Goal: Task Accomplishment & Management: Manage account settings

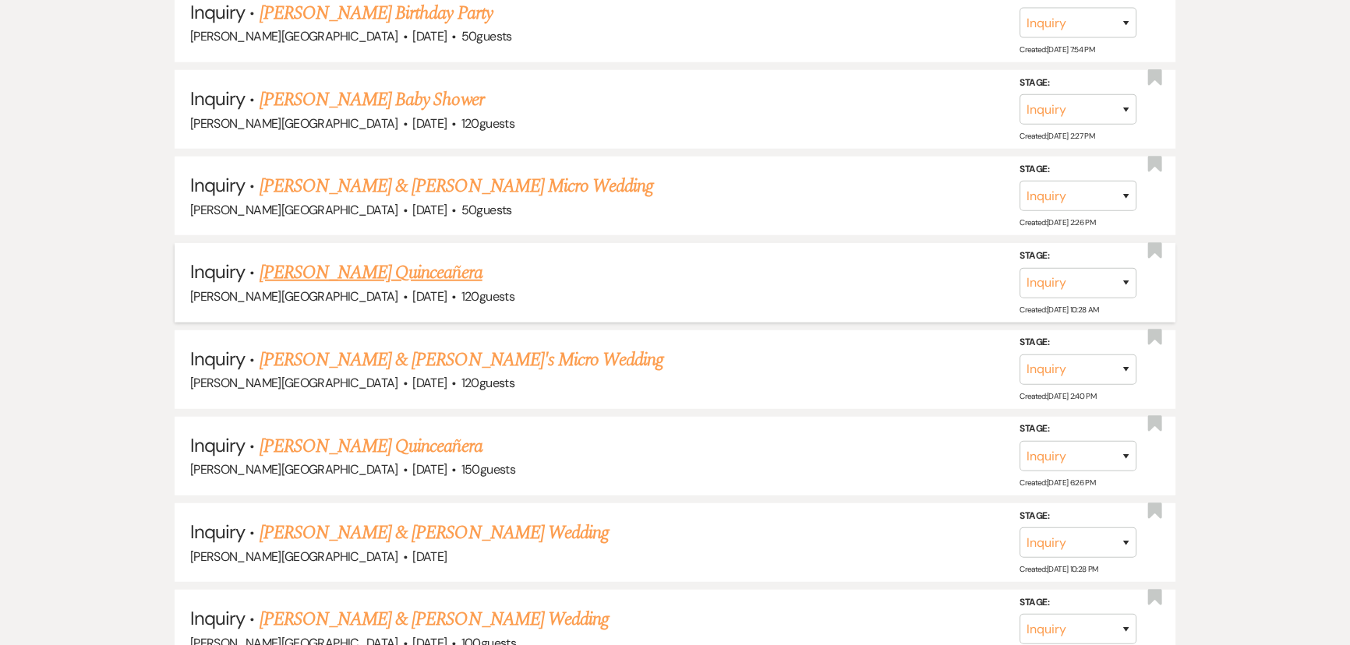
scroll to position [5315, 0]
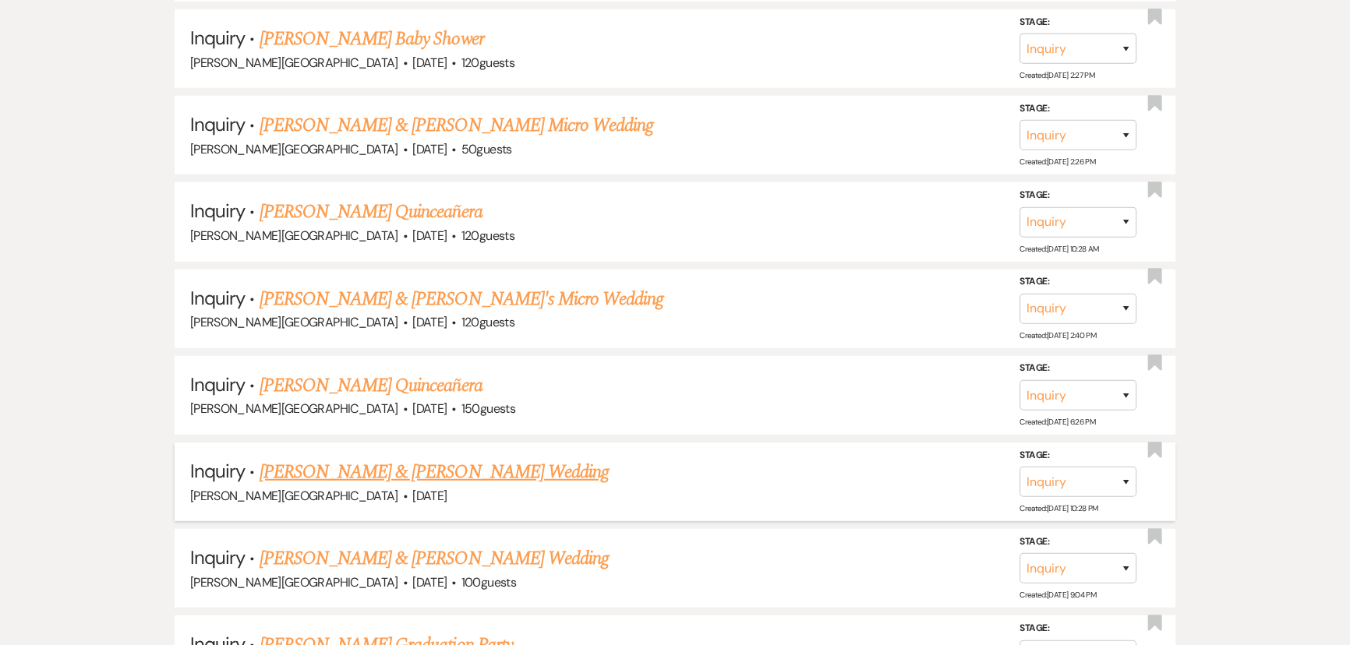
click at [358, 458] on link "[PERSON_NAME] & [PERSON_NAME] Wedding" at bounding box center [434, 472] width 349 height 28
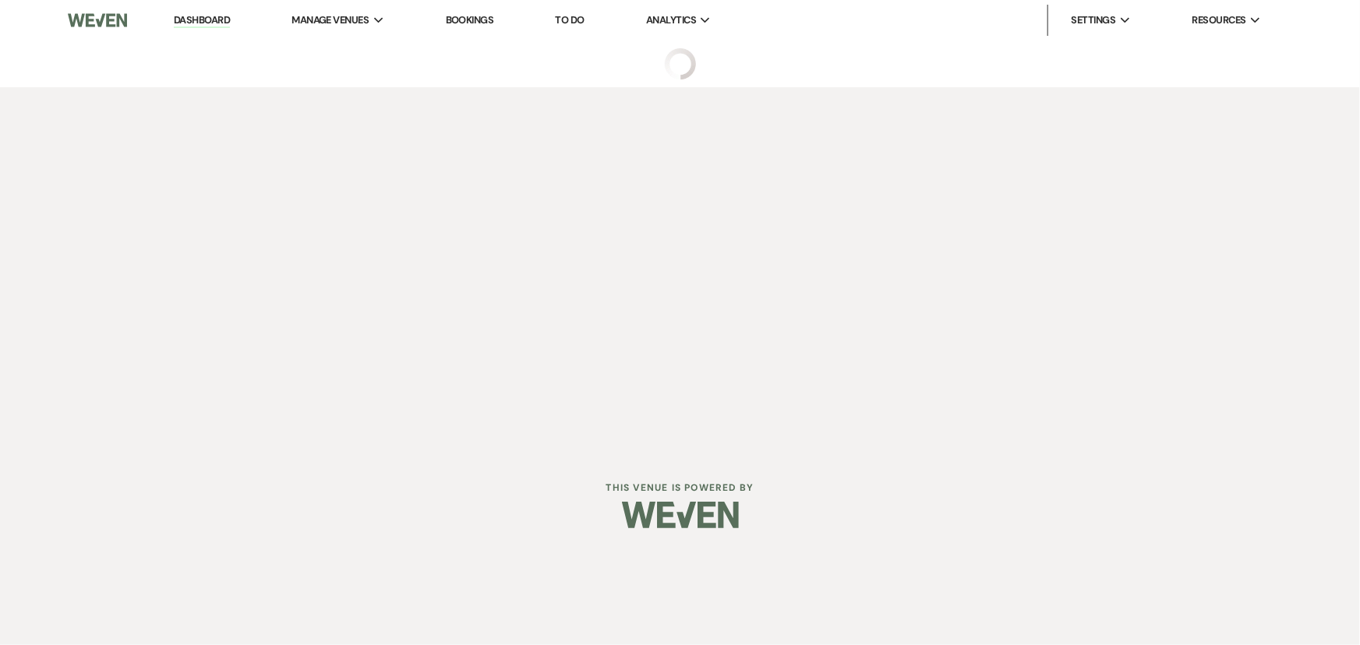
select select "5"
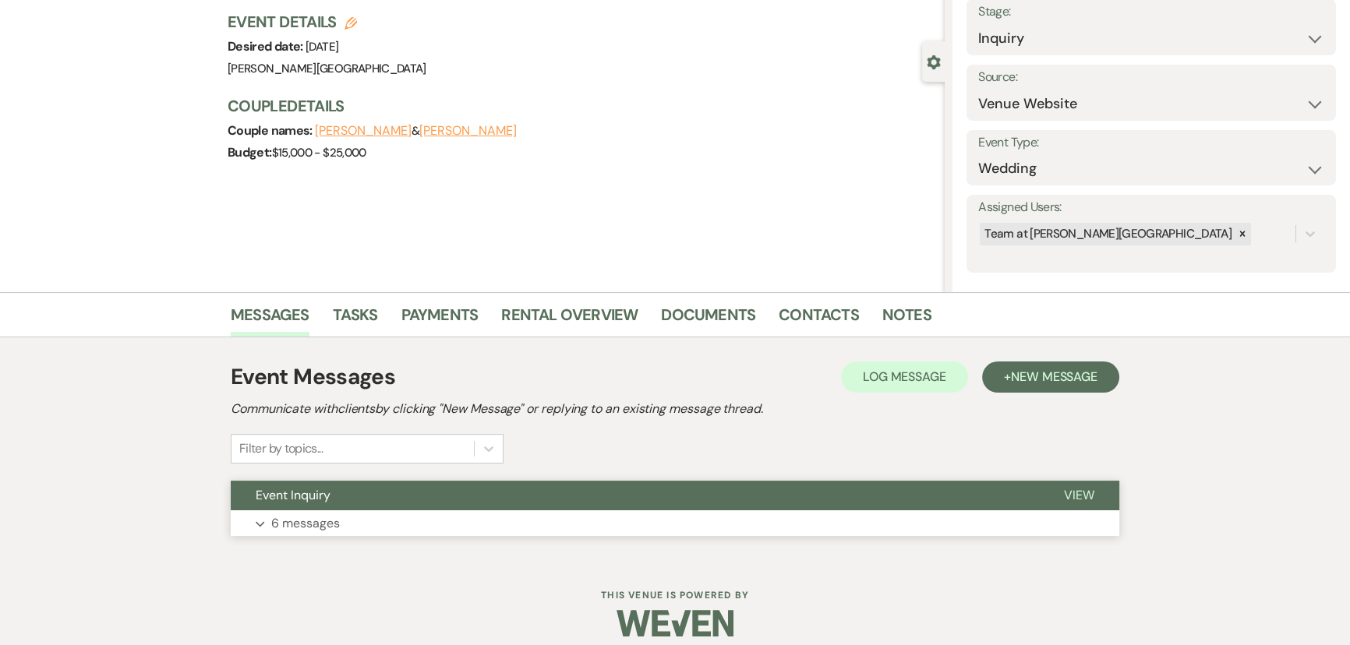
scroll to position [112, 0]
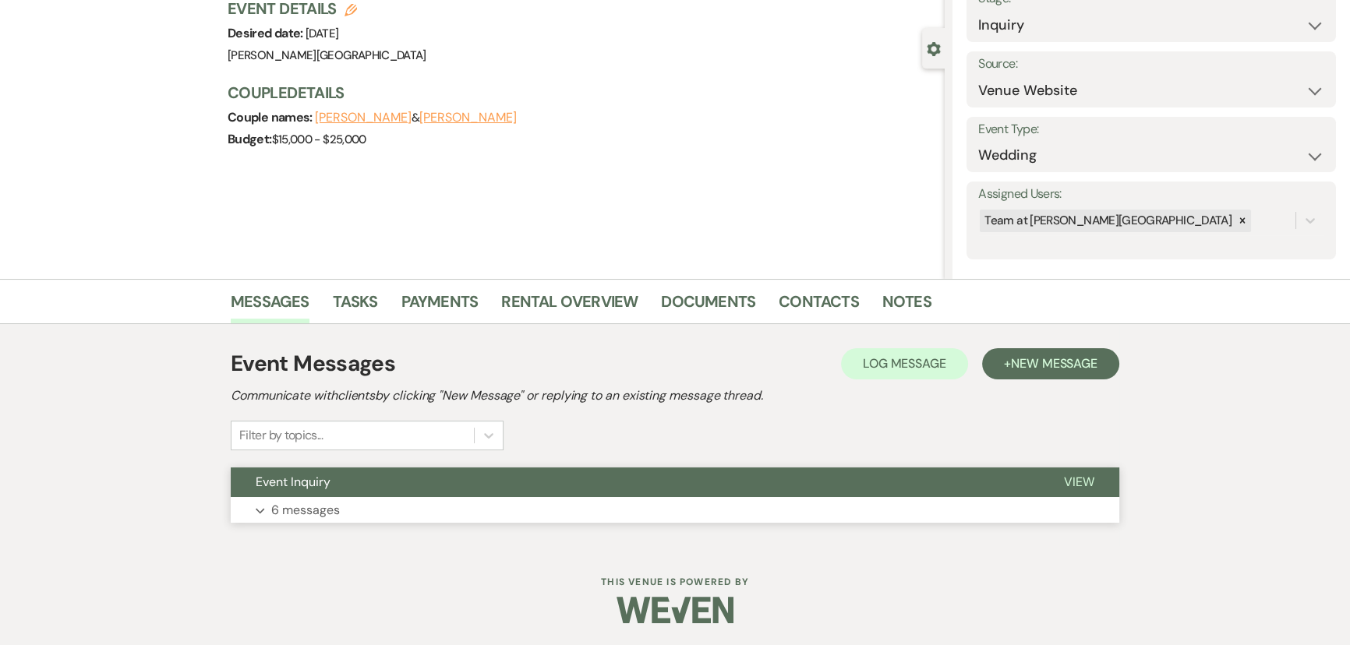
click at [306, 498] on button "Expand 6 messages" at bounding box center [675, 510] width 889 height 27
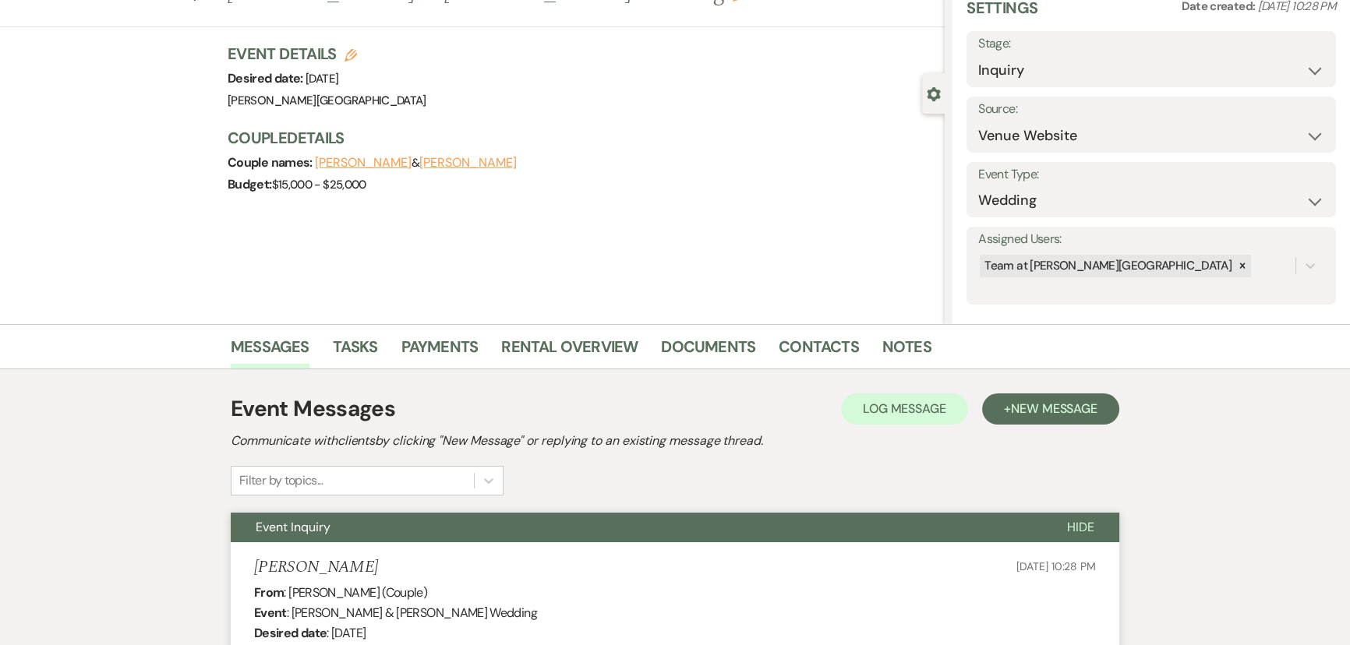
scroll to position [0, 0]
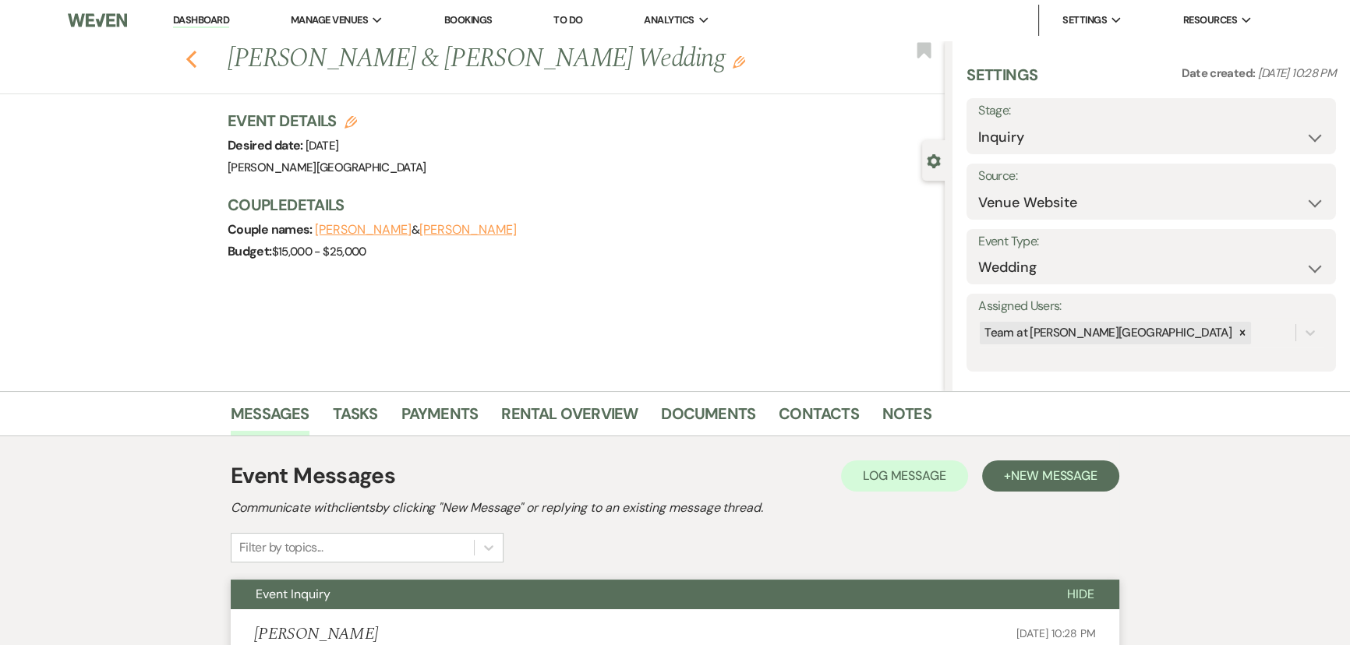
click at [193, 61] on use "button" at bounding box center [191, 59] width 10 height 17
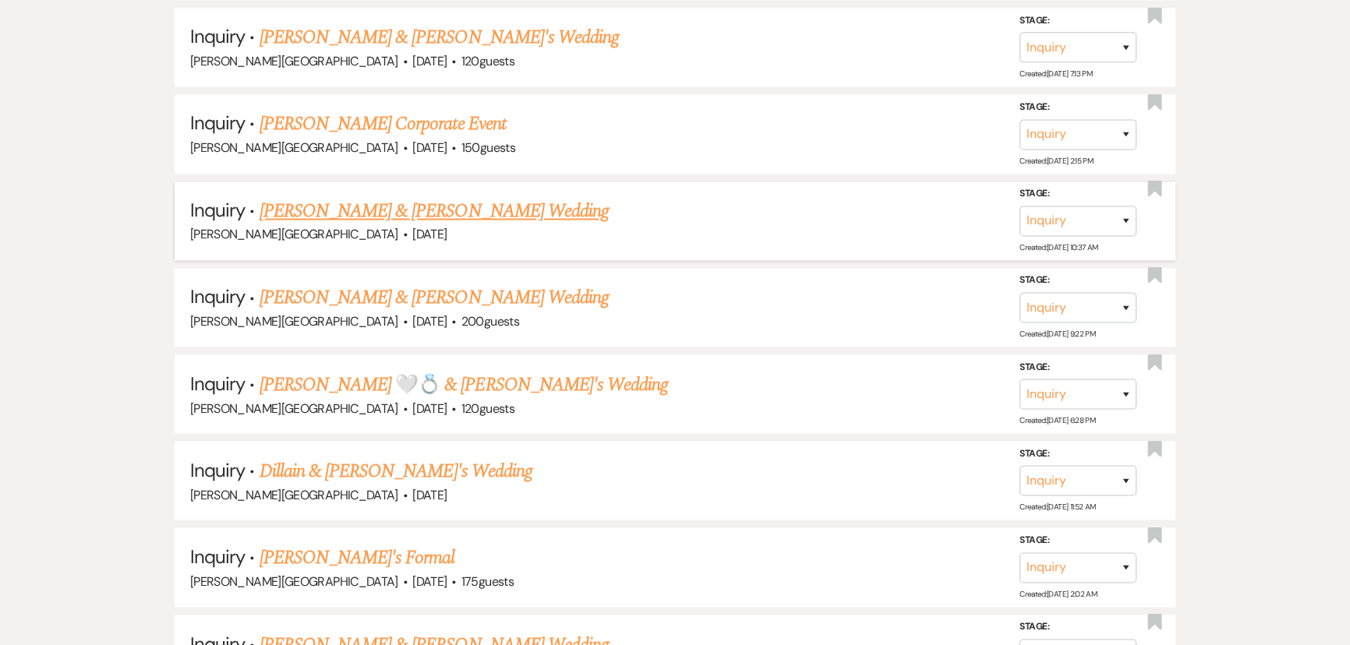
scroll to position [3401, 0]
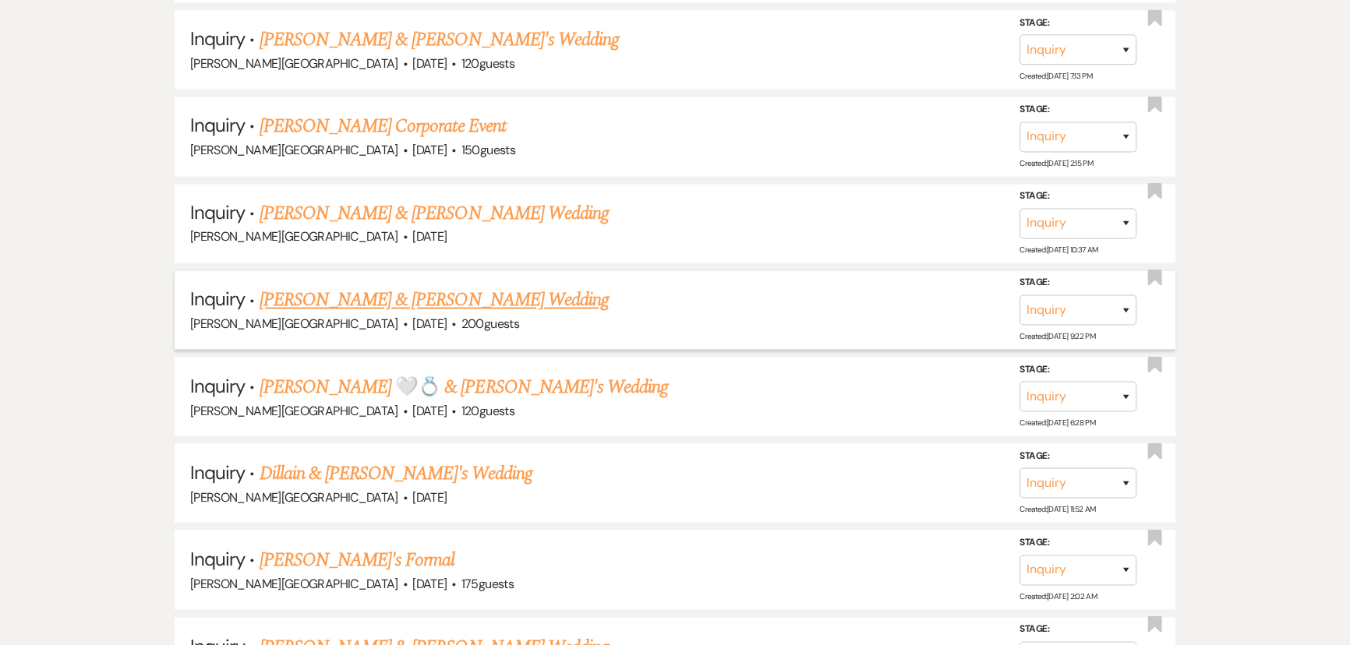
click at [292, 286] on link "[PERSON_NAME] & [PERSON_NAME] Wedding" at bounding box center [434, 300] width 349 height 28
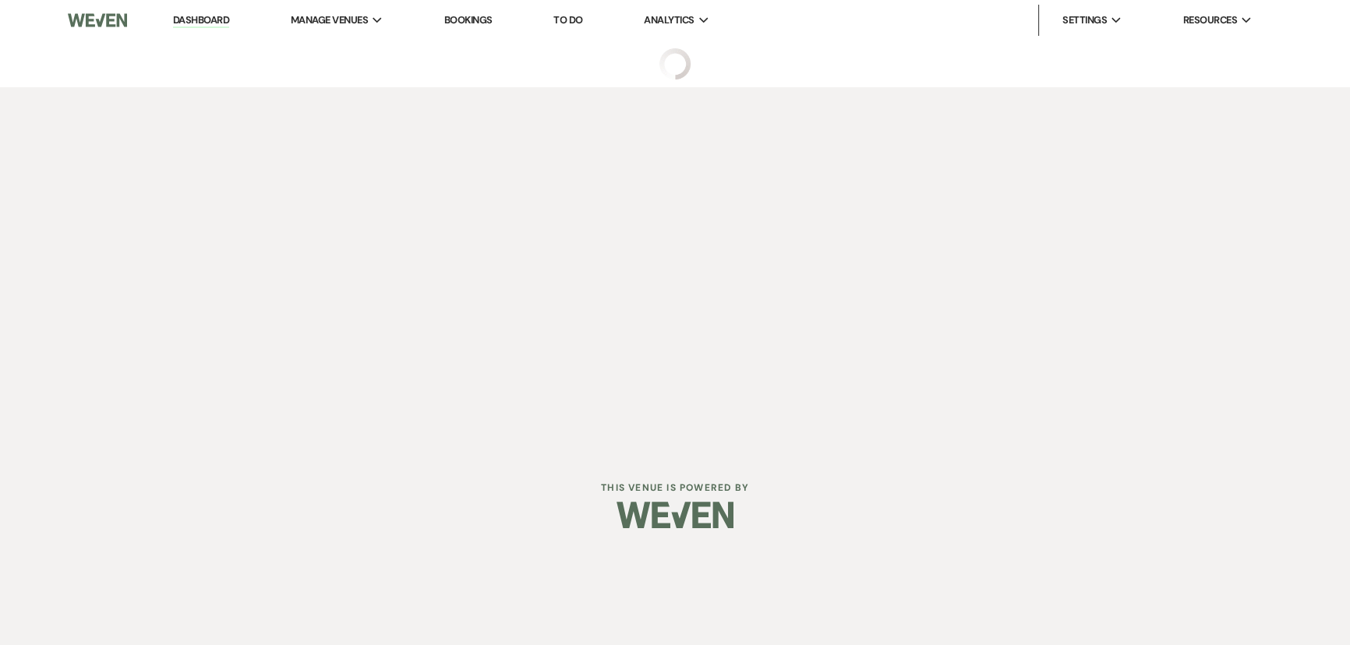
select select "5"
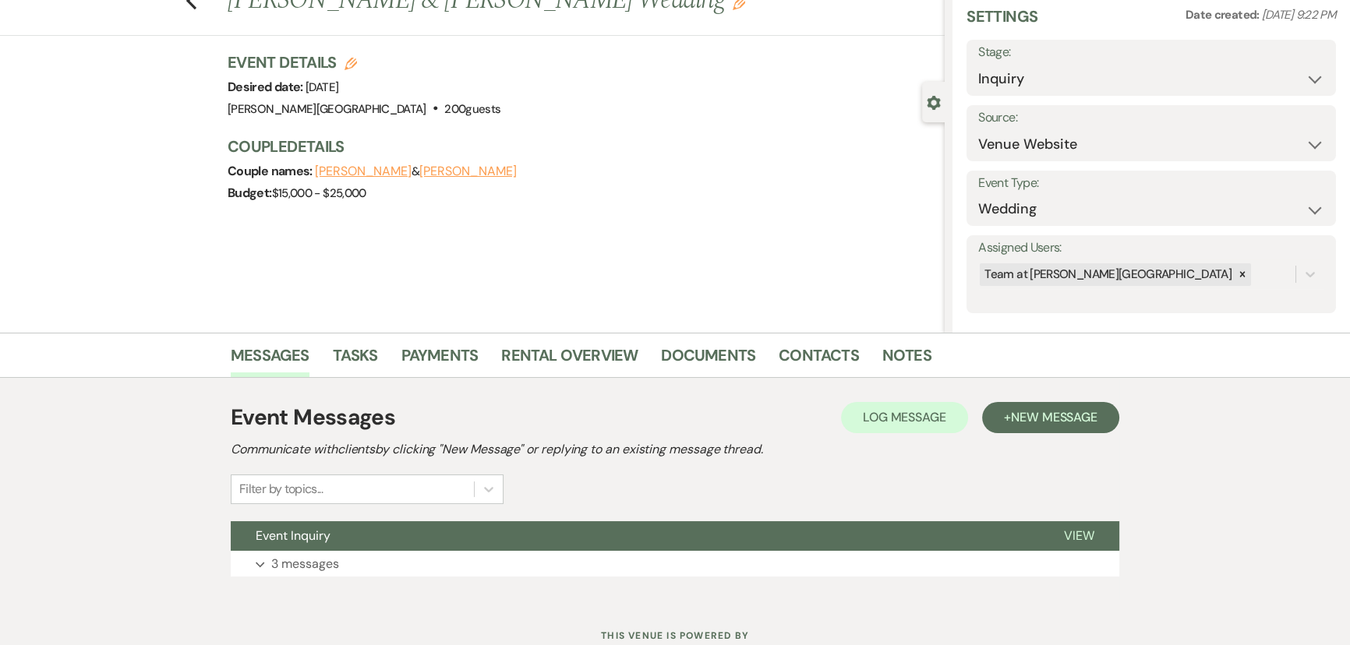
scroll to position [112, 0]
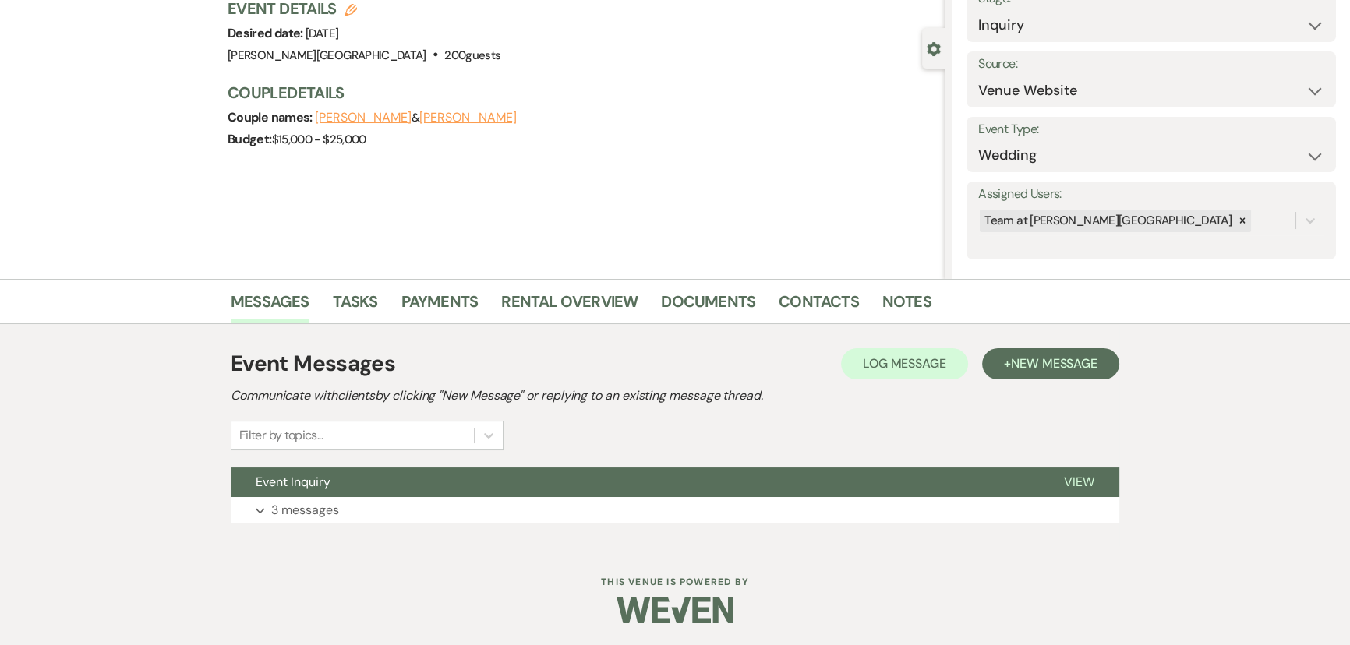
click at [320, 530] on div "Event Messages Log Log Message + New Message Communicate with clients by clicki…" at bounding box center [675, 435] width 889 height 222
click at [320, 500] on p "3 messages" at bounding box center [305, 510] width 68 height 20
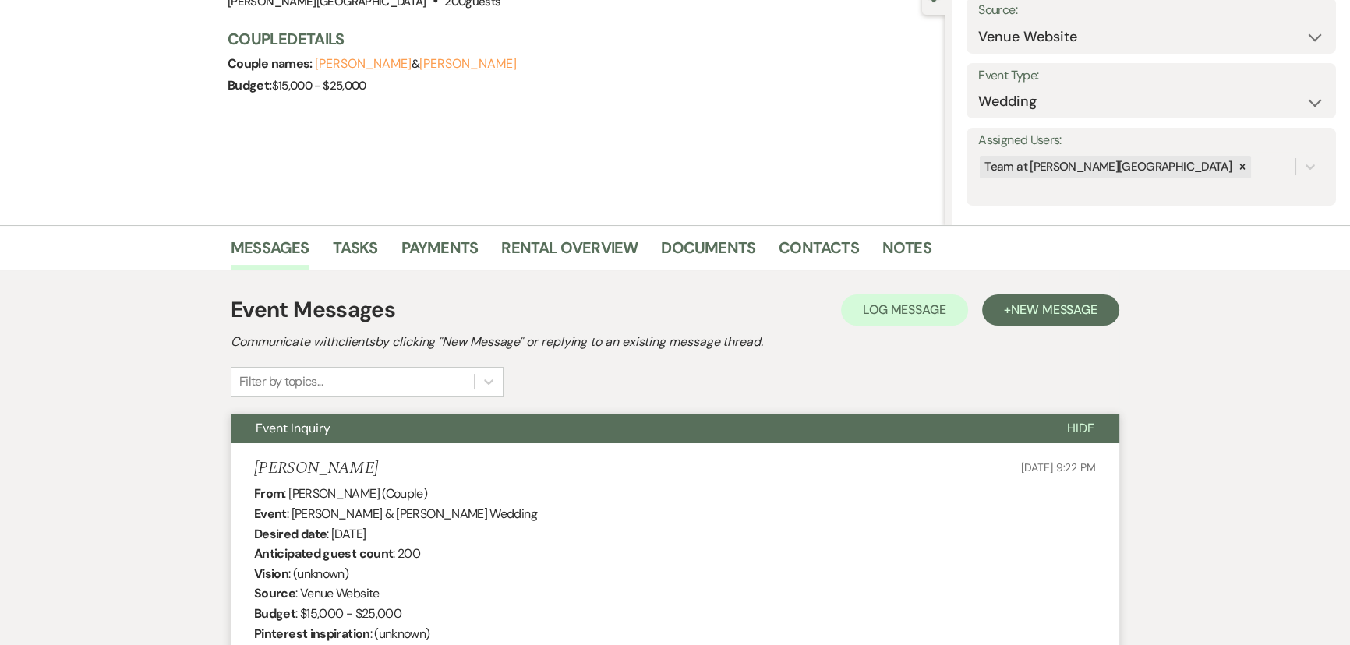
scroll to position [0, 0]
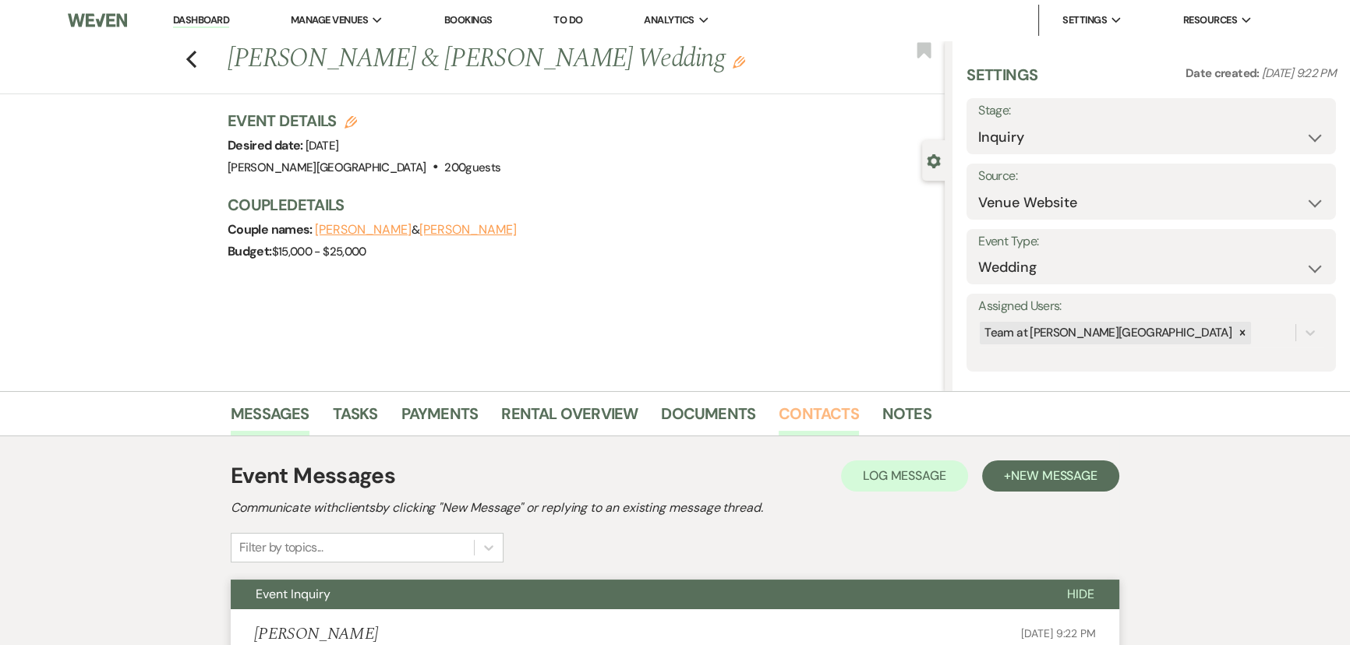
click at [786, 418] on link "Contacts" at bounding box center [819, 418] width 80 height 34
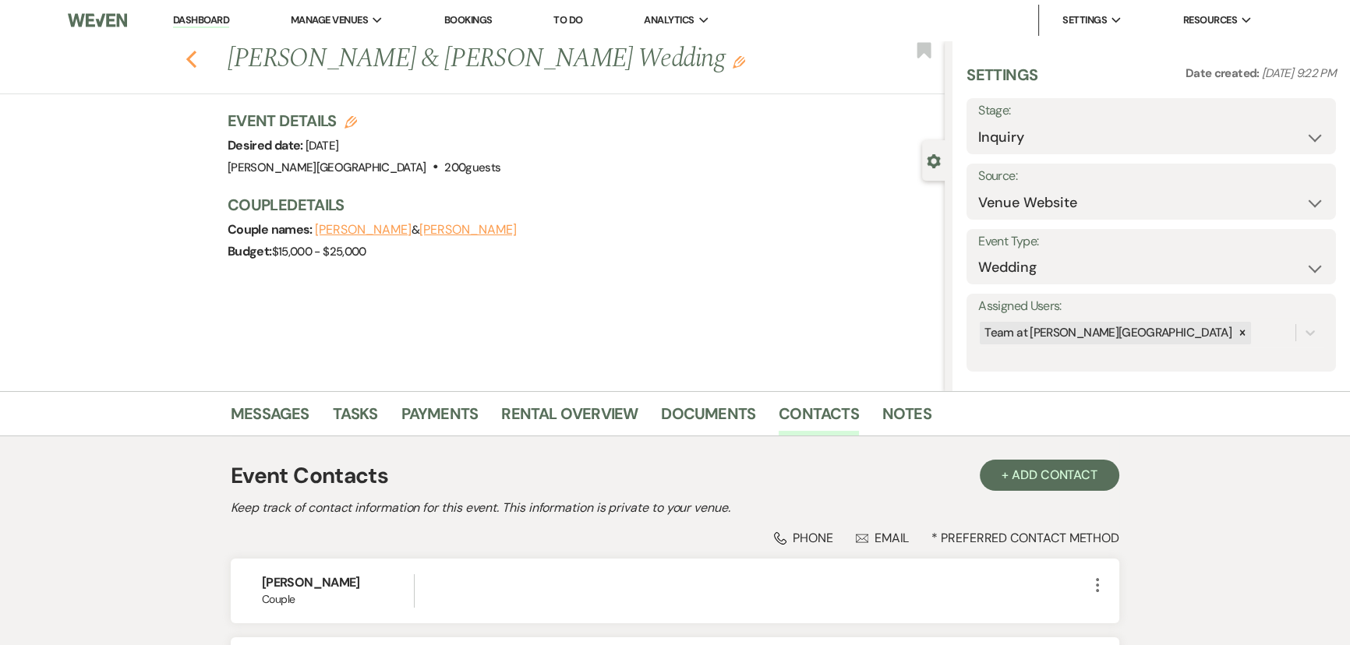
click at [196, 65] on use "button" at bounding box center [191, 59] width 10 height 17
